Goal: Use online tool/utility: Utilize a website feature to perform a specific function

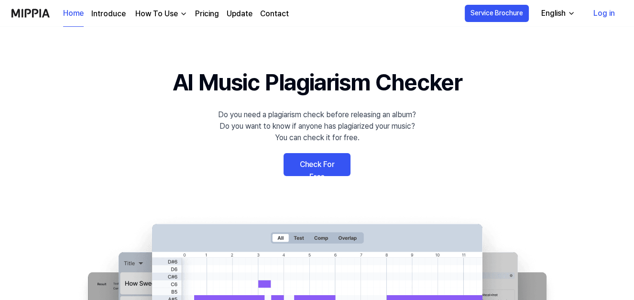
click at [607, 14] on link "Log in" at bounding box center [604, 13] width 37 height 27
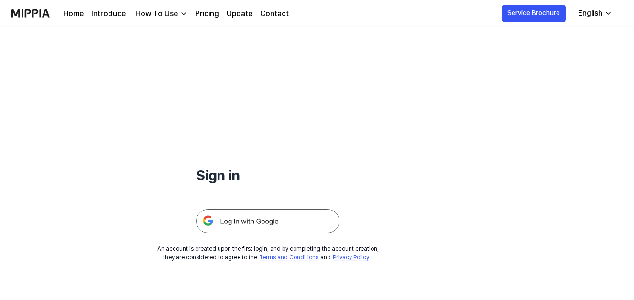
click at [273, 219] on img at bounding box center [268, 221] width 144 height 24
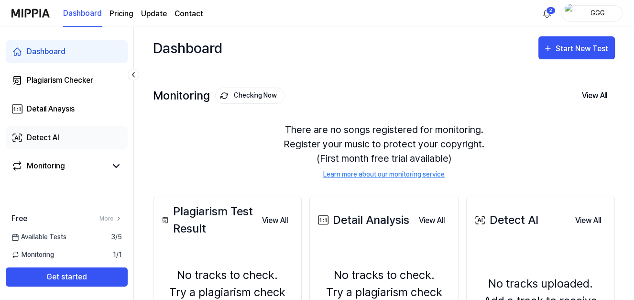
click at [60, 136] on link "Detect AI" at bounding box center [67, 137] width 122 height 23
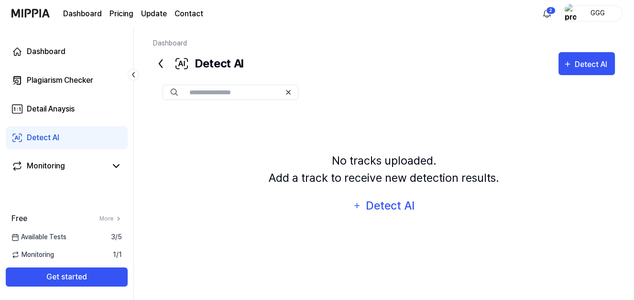
scroll to position [23, 0]
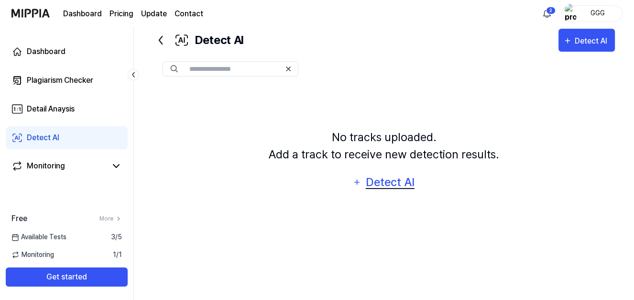
click at [304, 184] on div "Detect AI" at bounding box center [390, 182] width 51 height 18
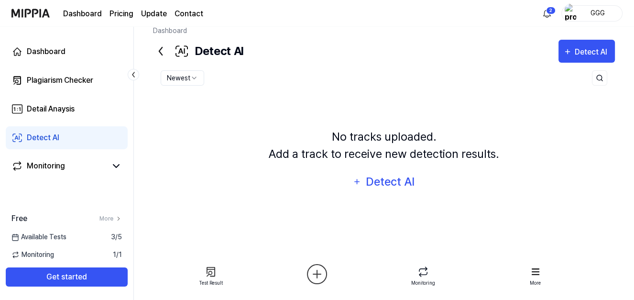
scroll to position [0, 0]
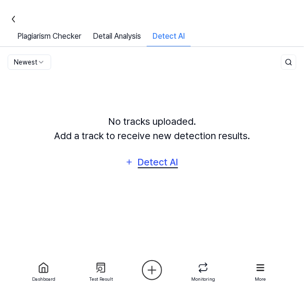
click at [159, 159] on div "Detect AI" at bounding box center [158, 162] width 43 height 15
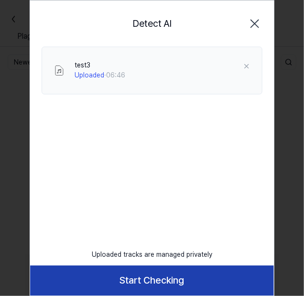
click at [175, 278] on button "Start Checking" at bounding box center [152, 281] width 244 height 30
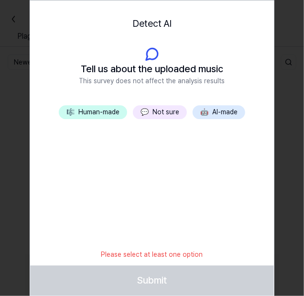
click at [173, 118] on button "💬 Not sure" at bounding box center [160, 112] width 54 height 14
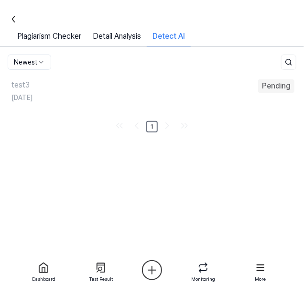
drag, startPoint x: 174, startPoint y: 274, endPoint x: 220, endPoint y: 199, distance: 87.8
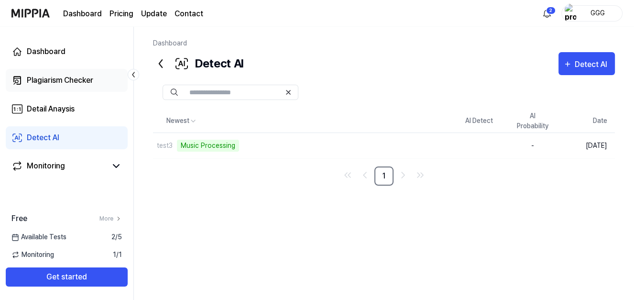
click at [69, 79] on div "Plagiarism Checker" at bounding box center [60, 80] width 67 height 11
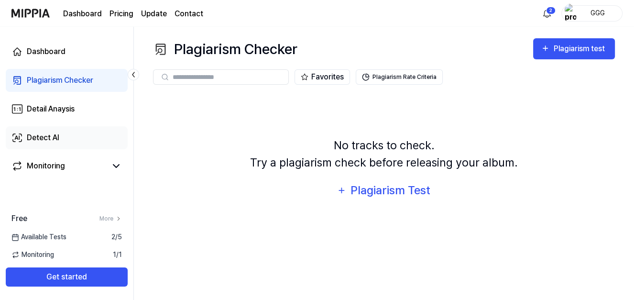
click at [78, 132] on link "Detect AI" at bounding box center [67, 137] width 122 height 23
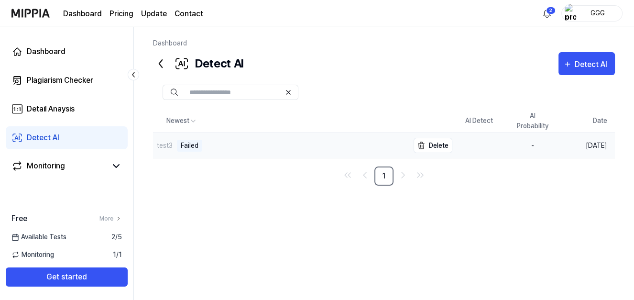
click at [281, 147] on div "test3 Failed" at bounding box center [281, 145] width 256 height 25
click at [192, 144] on div "Failed" at bounding box center [189, 146] width 25 height 12
click at [71, 110] on div "Detail Anaysis" at bounding box center [51, 108] width 48 height 11
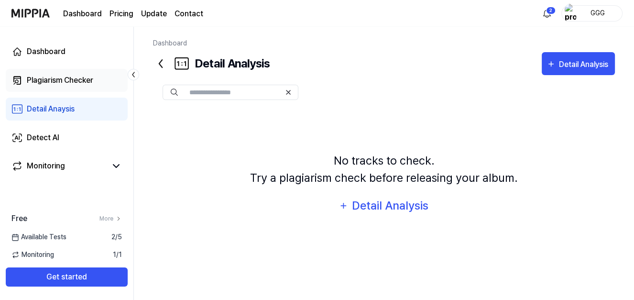
click at [67, 82] on div "Plagiarism Checker" at bounding box center [60, 80] width 67 height 11
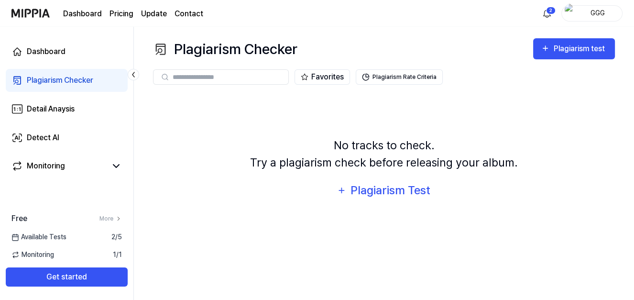
click at [73, 142] on link "Detect AI" at bounding box center [67, 137] width 122 height 23
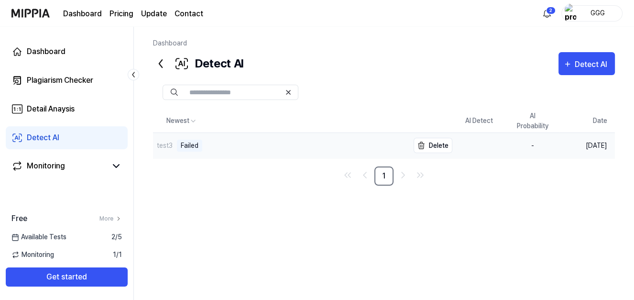
click at [195, 146] on div "Failed" at bounding box center [189, 146] width 25 height 12
drag, startPoint x: 186, startPoint y: 145, endPoint x: 206, endPoint y: 145, distance: 20.6
click at [206, 145] on div "test3 Failed" at bounding box center [281, 145] width 256 height 25
click at [519, 189] on div "Newest AI Detect AI Probability Date test3 Failed Delete - Sep 8, 2025 1" at bounding box center [384, 207] width 462 height 195
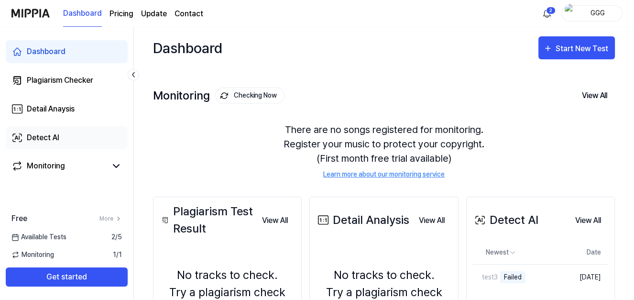
click at [55, 139] on div "Detect AI" at bounding box center [43, 137] width 33 height 11
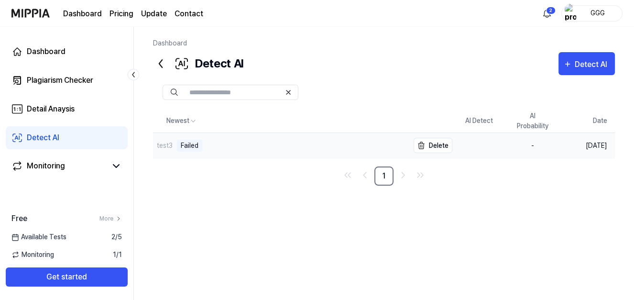
click at [347, 145] on div "test3 Failed" at bounding box center [281, 145] width 256 height 25
click at [271, 152] on div "test3 Failed" at bounding box center [281, 145] width 256 height 25
click at [608, 62] on div "Detect AI" at bounding box center [592, 64] width 35 height 12
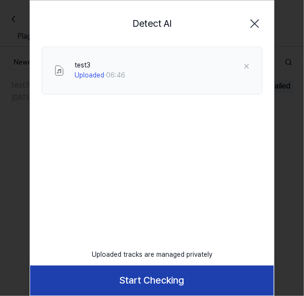
click at [200, 276] on button "Start Checking" at bounding box center [152, 281] width 244 height 30
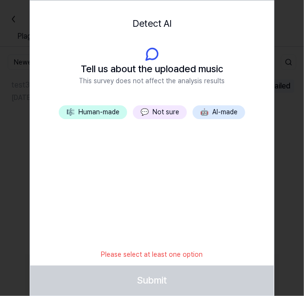
click at [159, 113] on button "💬 Not sure" at bounding box center [160, 112] width 54 height 14
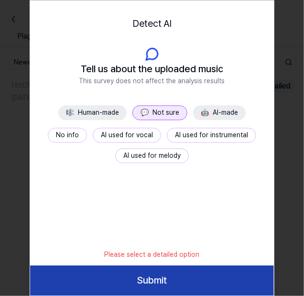
click at [162, 279] on button "Submit" at bounding box center [152, 281] width 244 height 30
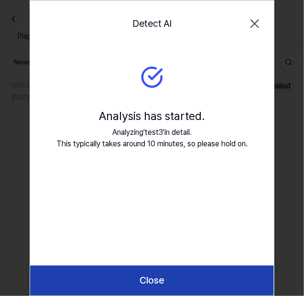
click at [181, 277] on button "Close" at bounding box center [152, 281] width 244 height 30
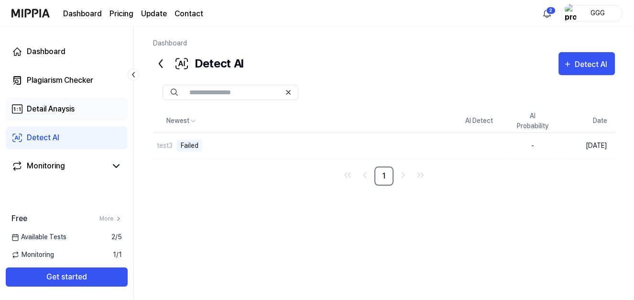
click at [62, 105] on div "Detail Anaysis" at bounding box center [51, 108] width 48 height 11
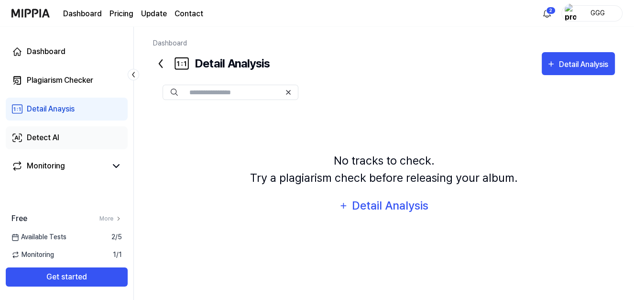
click at [67, 134] on link "Detect AI" at bounding box center [67, 137] width 122 height 23
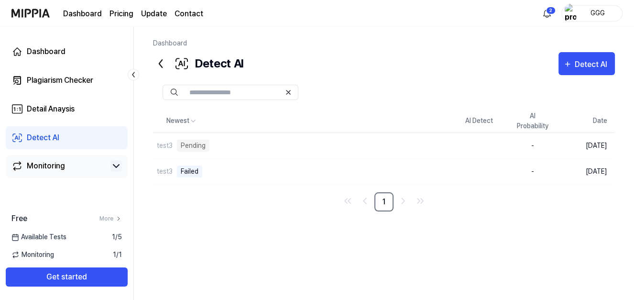
click at [116, 169] on icon at bounding box center [116, 165] width 11 height 11
click at [119, 167] on icon at bounding box center [116, 166] width 6 height 3
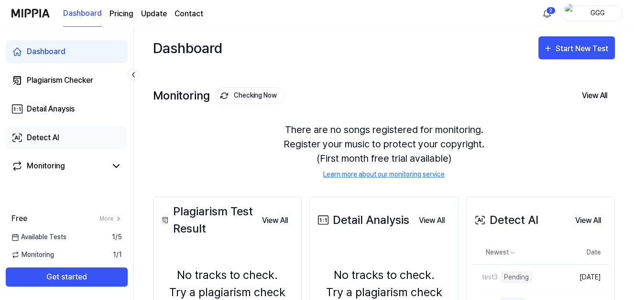
click at [59, 142] on link "Detect AI" at bounding box center [67, 137] width 122 height 23
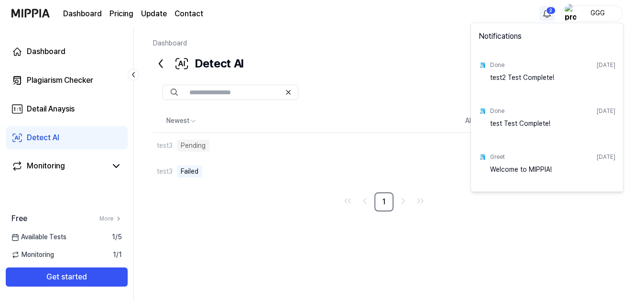
click at [551, 15] on html "Dashboard Pricing Update Contact 2 GGG Dashboard Plagiarism Checker Detail Anay…" at bounding box center [317, 150] width 634 height 300
click at [572, 69] on div "Done [DATE]" at bounding box center [552, 64] width 125 height 15
click at [531, 79] on div "test2 Test Complete!" at bounding box center [552, 82] width 125 height 19
click at [90, 82] on html "Dashboard Pricing Update Contact GGG Dashboard Plagiarism Checker Detail Anaysi…" at bounding box center [317, 150] width 634 height 300
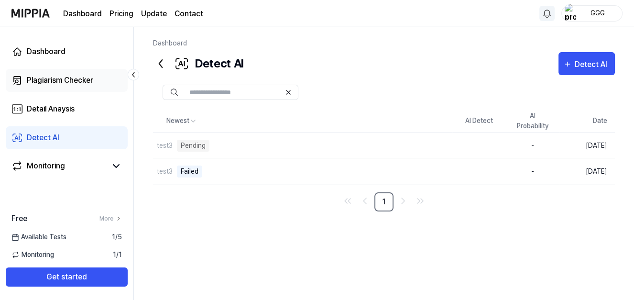
click at [80, 82] on div "Plagiarism Checker" at bounding box center [60, 80] width 67 height 11
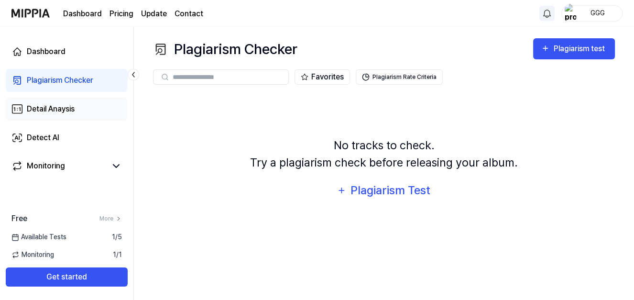
click at [65, 108] on div "Detail Anaysis" at bounding box center [51, 108] width 48 height 11
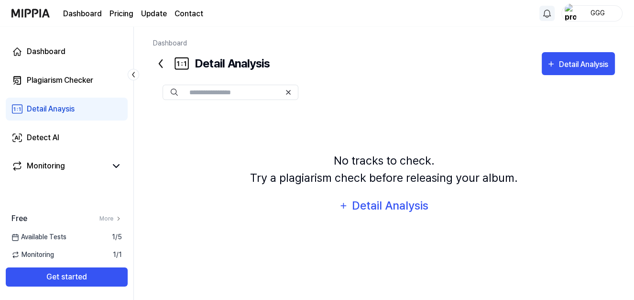
click at [53, 124] on div "Dashboard Plagiarism Checker Detail Anaysis Detect AI Monitoring" at bounding box center [67, 109] width 134 height 165
click at [60, 138] on link "Detect AI" at bounding box center [67, 137] width 122 height 23
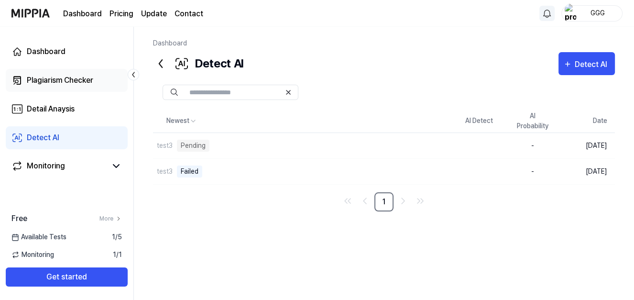
click at [68, 83] on div "Plagiarism Checker" at bounding box center [60, 80] width 67 height 11
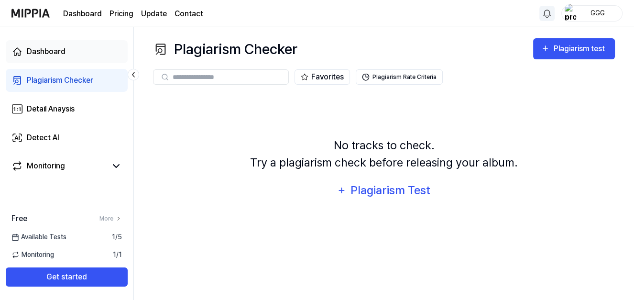
click at [79, 51] on link "Dashboard" at bounding box center [67, 51] width 122 height 23
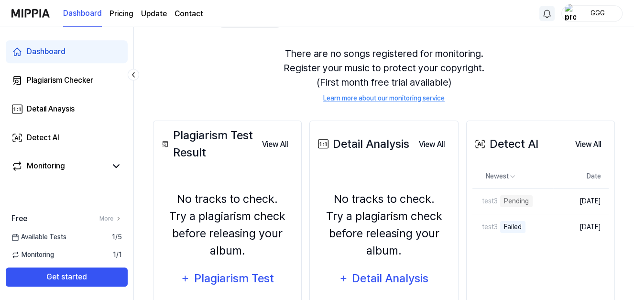
scroll to position [122, 0]
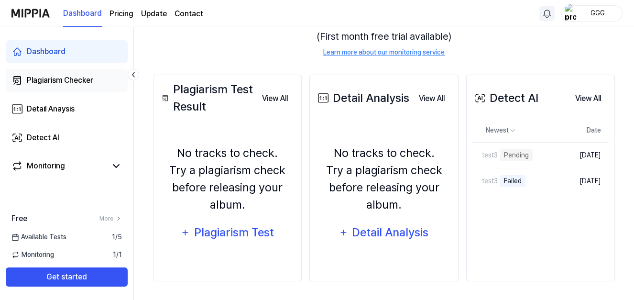
click at [68, 82] on div "Plagiarism Checker" at bounding box center [60, 80] width 67 height 11
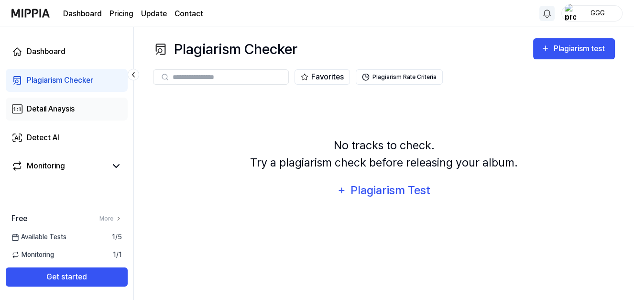
click at [68, 107] on div "Detail Anaysis" at bounding box center [51, 108] width 48 height 11
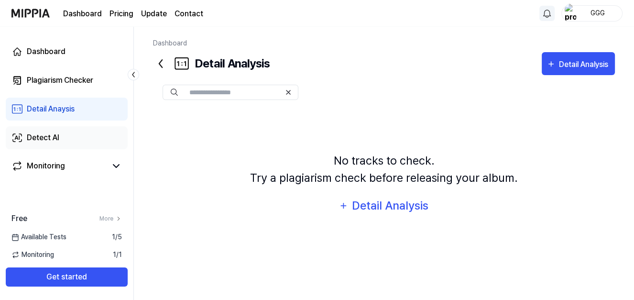
click at [71, 139] on link "Detect AI" at bounding box center [67, 137] width 122 height 23
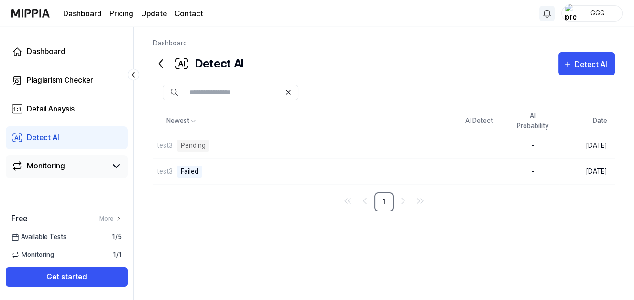
click at [84, 170] on link "Monitoring" at bounding box center [58, 165] width 95 height 11
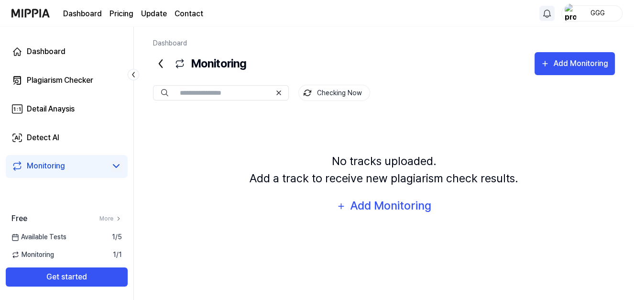
click at [117, 167] on icon at bounding box center [116, 165] width 11 height 11
click at [107, 74] on link "Plagiarism Checker" at bounding box center [67, 80] width 122 height 23
